Goal: Task Accomplishment & Management: Use online tool/utility

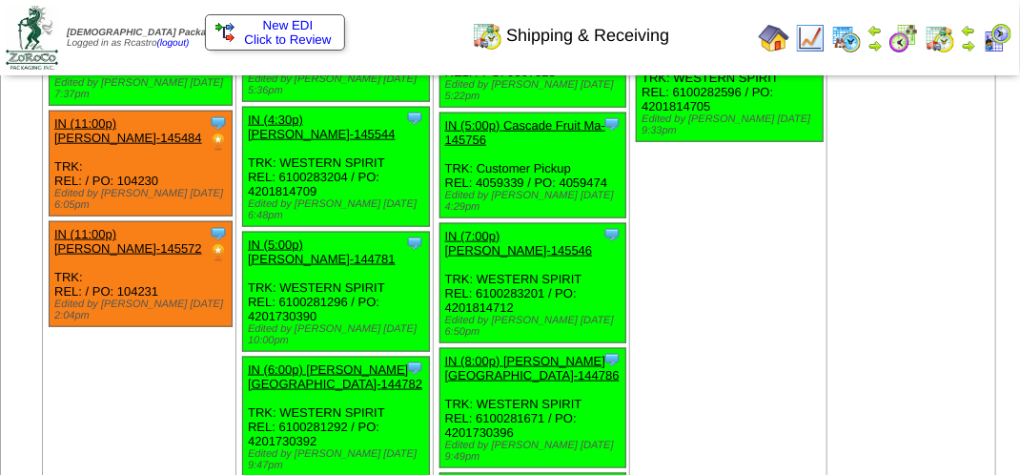
scroll to position [3242, 0]
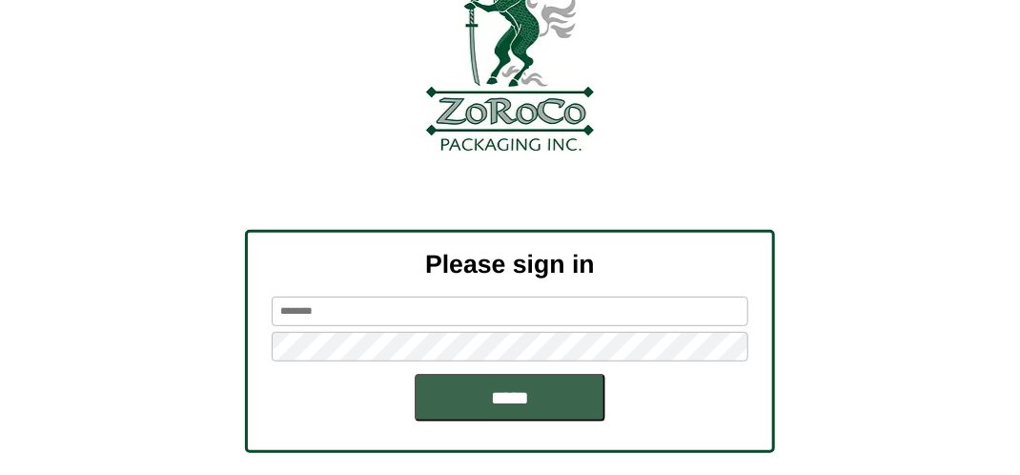
scroll to position [216, 0]
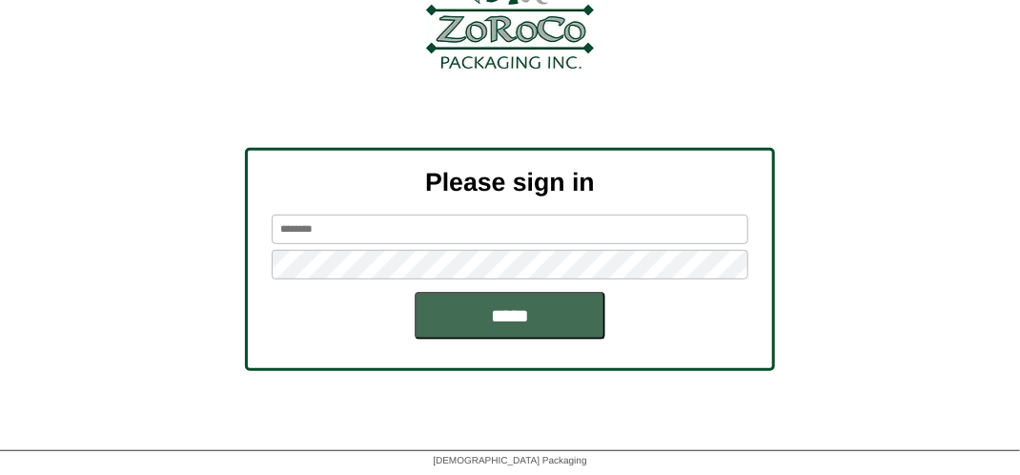
type input "*******"
click at [473, 305] on input "*****" at bounding box center [510, 316] width 191 height 48
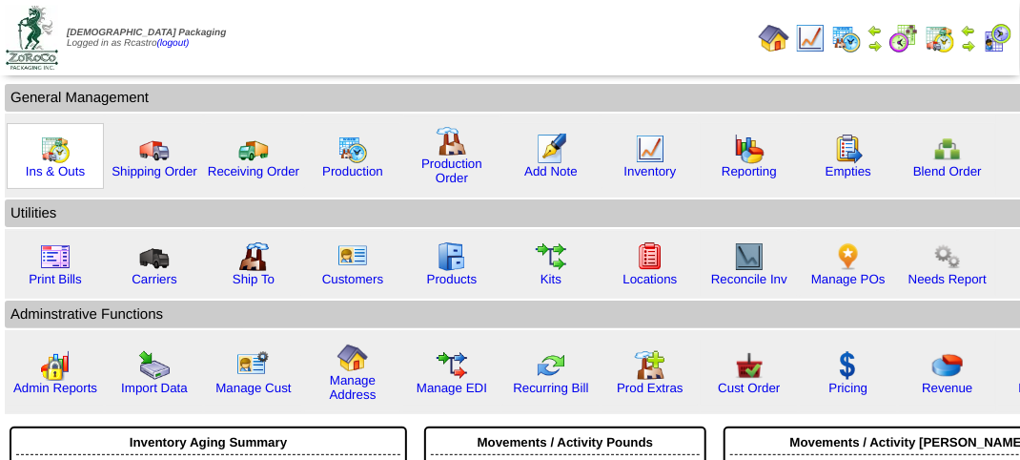
click at [47, 158] on img at bounding box center [55, 149] width 31 height 31
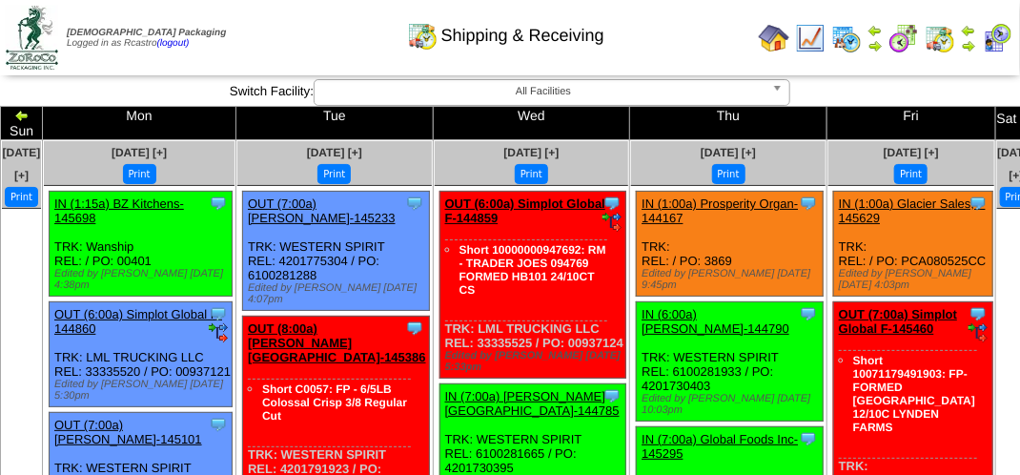
click at [1001, 44] on img at bounding box center [997, 38] width 31 height 31
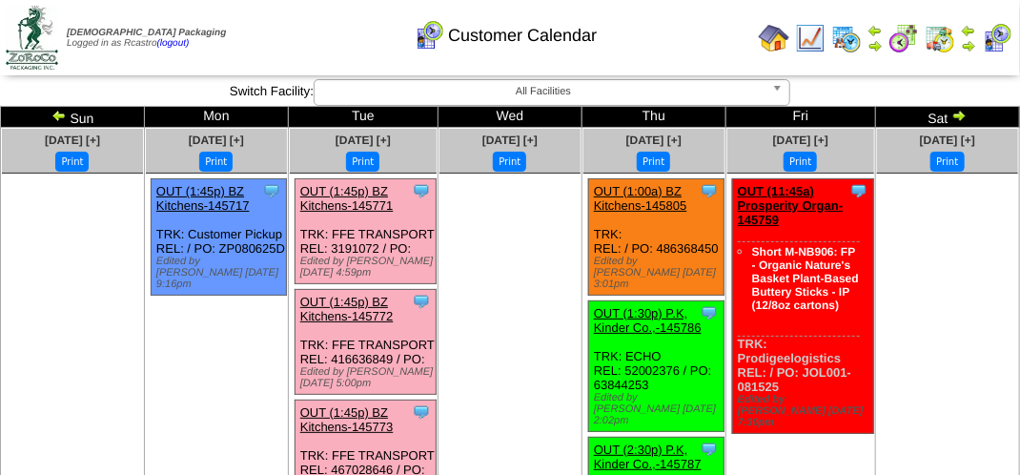
drag, startPoint x: 691, startPoint y: 40, endPoint x: 926, endPoint y: 212, distance: 290.7
click at [690, 40] on div "Customer Calendar" at bounding box center [506, 29] width 583 height 52
click at [257, 36] on div "Customer Calendar" at bounding box center [506, 29] width 583 height 52
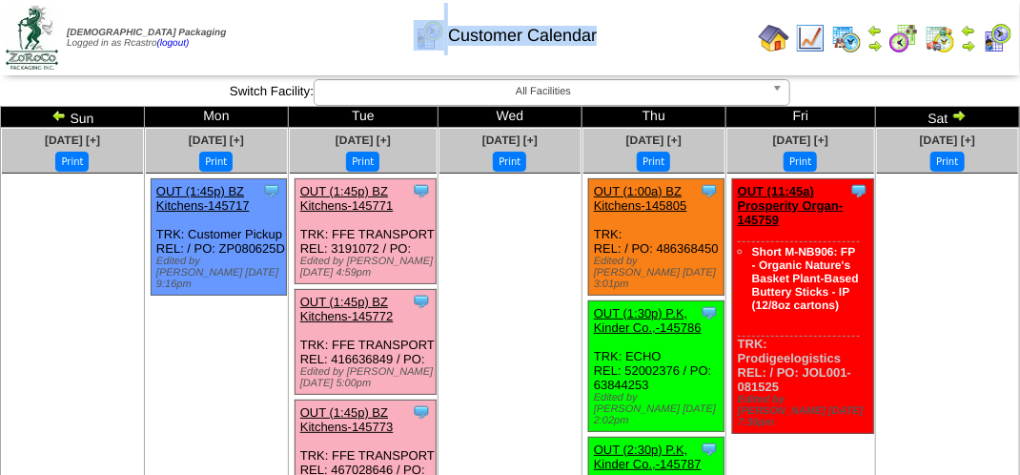
click at [257, 36] on div "Customer Calendar" at bounding box center [506, 29] width 583 height 52
click at [252, 33] on div "Customer Calendar" at bounding box center [506, 29] width 583 height 52
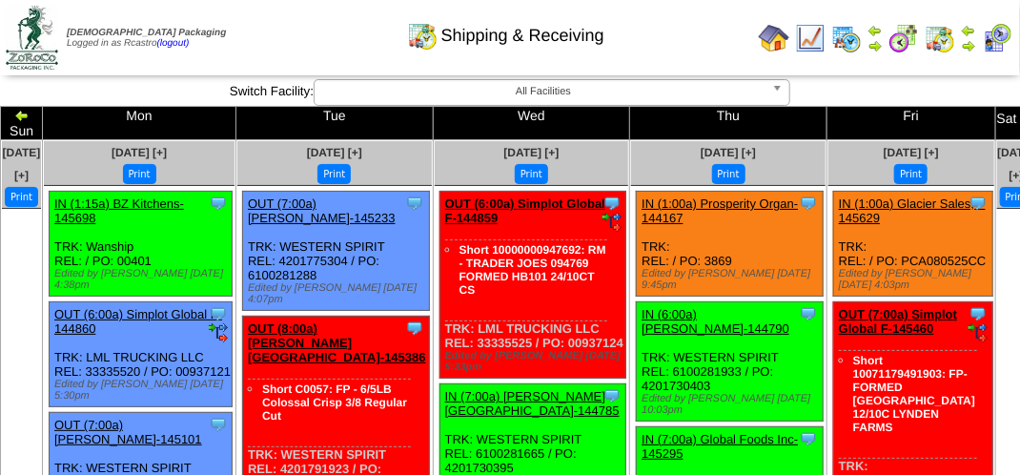
click at [301, 36] on div "Shipping & Receiving" at bounding box center [506, 29] width 583 height 52
click at [277, 43] on div "Shipping & Receiving" at bounding box center [506, 29] width 583 height 52
drag, startPoint x: 256, startPoint y: 31, endPoint x: 258, endPoint y: 17, distance: 14.6
click at [257, 30] on div "Shipping & Receiving" at bounding box center [506, 29] width 583 height 52
click at [312, 26] on div "Shipping & Receiving" at bounding box center [506, 29] width 583 height 52
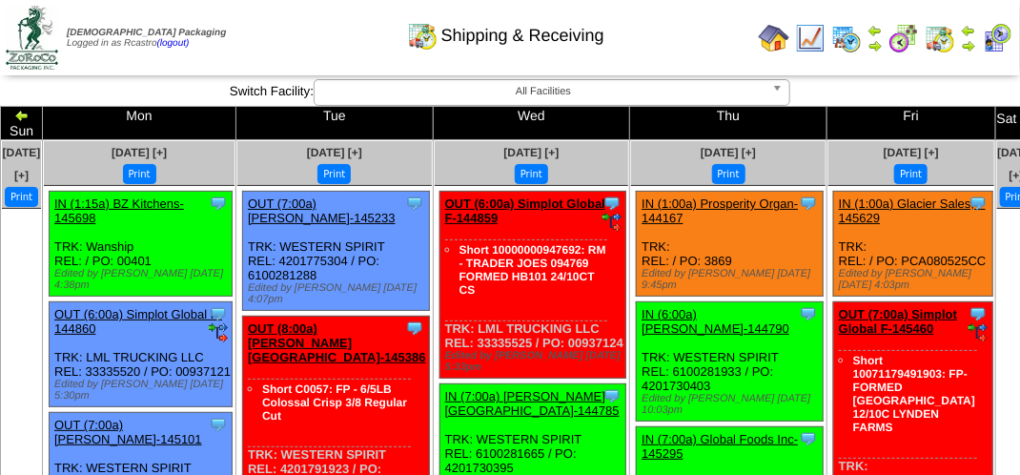
click at [362, 51] on div "Shipping & Receiving" at bounding box center [506, 29] width 583 height 52
drag, startPoint x: 350, startPoint y: 59, endPoint x: 339, endPoint y: 13, distance: 47.0
click at [350, 59] on td "Print All" at bounding box center [512, 38] width 479 height 72
click at [317, 29] on div "Shipping & Receiving" at bounding box center [506, 29] width 583 height 52
